Goal: Task Accomplishment & Management: Manage account settings

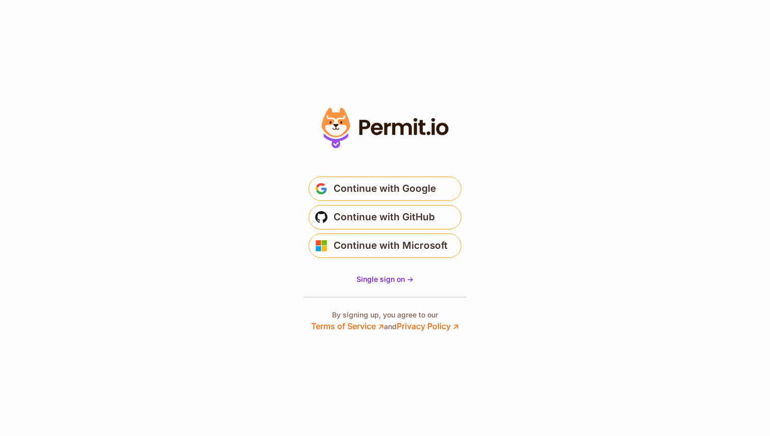
drag, startPoint x: 382, startPoint y: 186, endPoint x: 513, endPoint y: 194, distance: 131.1
click at [383, 186] on span "Continue with Google" at bounding box center [384, 189] width 102 height 16
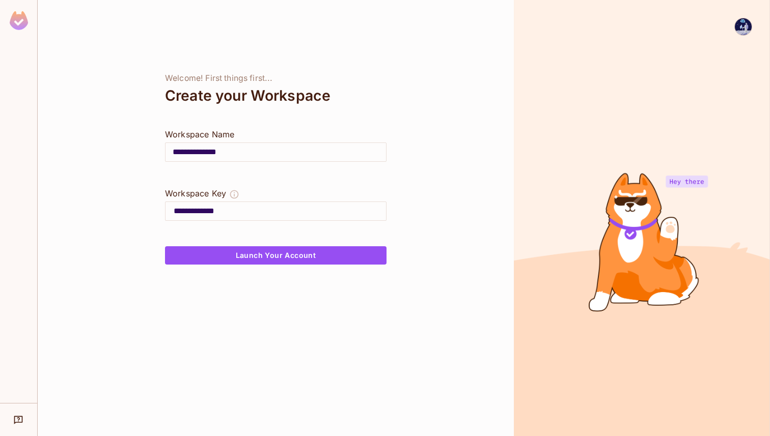
click at [744, 30] on img at bounding box center [742, 26] width 17 height 17
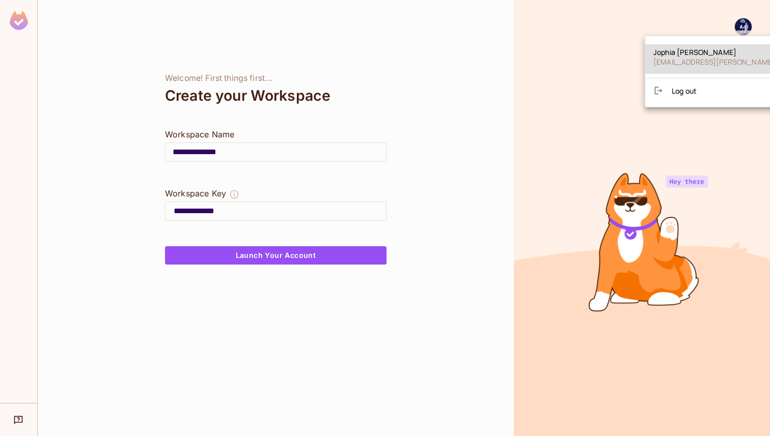
click at [675, 98] on li "Log out" at bounding box center [743, 90] width 196 height 16
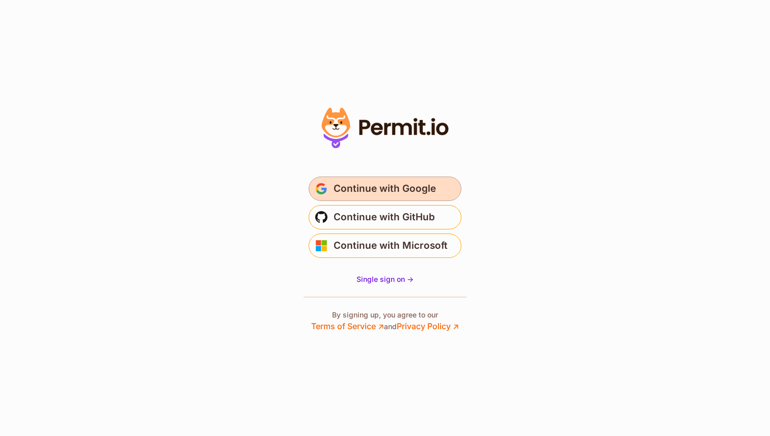
click at [424, 190] on span "Continue with Google" at bounding box center [384, 189] width 102 height 16
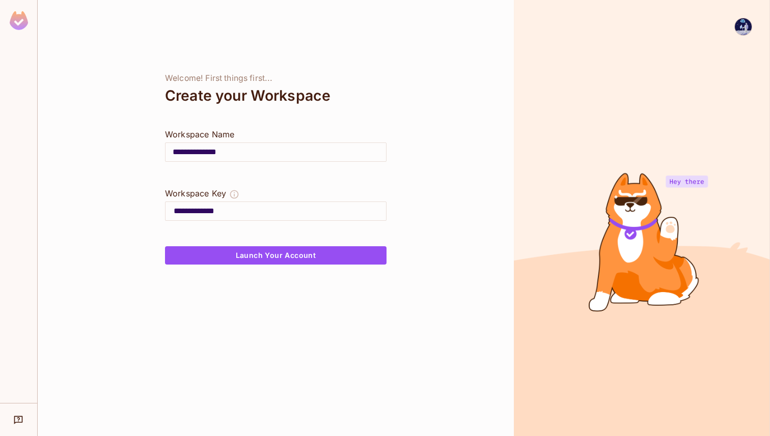
click at [739, 29] on img at bounding box center [742, 26] width 17 height 17
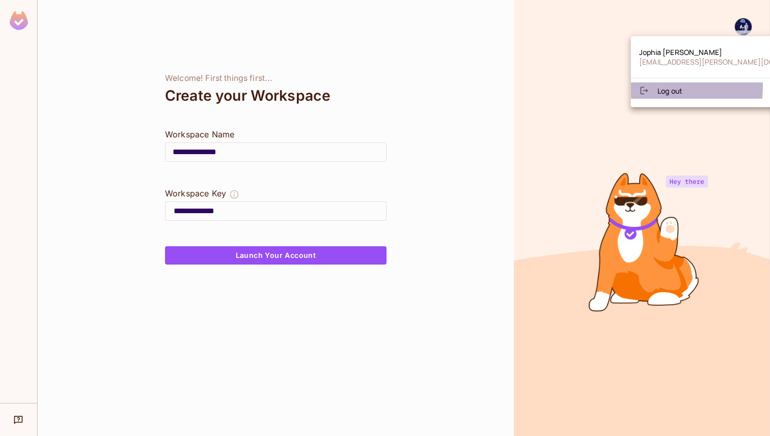
click at [672, 87] on span "Log out" at bounding box center [669, 91] width 25 height 10
